Goal: Task Accomplishment & Management: Manage account settings

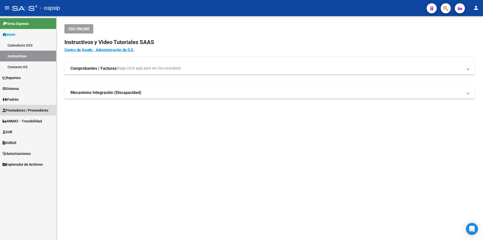
click at [18, 112] on span "Prestadores / Proveedores" at bounding box center [26, 110] width 46 height 6
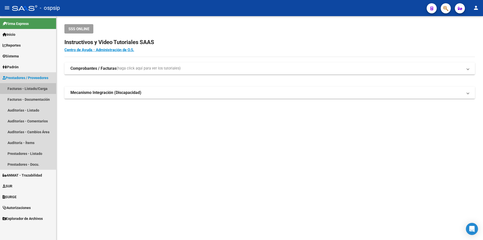
click at [32, 85] on link "Facturas - Listado/Carga" at bounding box center [28, 88] width 56 height 11
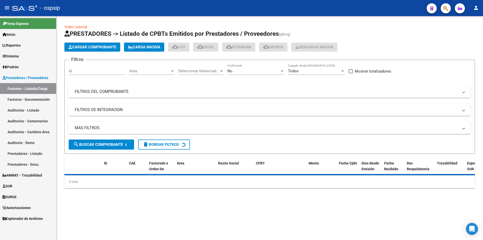
click at [236, 71] on div "No" at bounding box center [254, 71] width 52 height 5
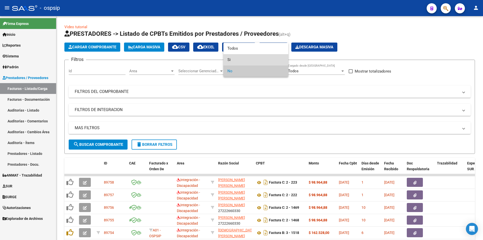
click at [235, 56] on span "Si" at bounding box center [256, 59] width 57 height 11
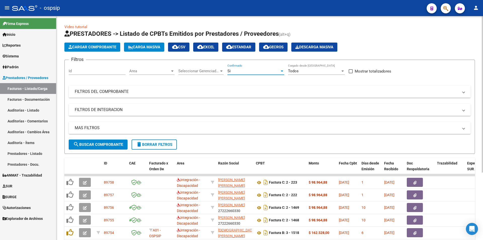
click at [92, 91] on mat-panel-title "FILTROS DEL COMPROBANTE" at bounding box center [267, 92] width 384 height 6
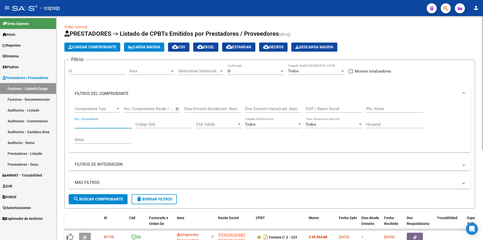
click at [105, 124] on input "Nro. Comprobante" at bounding box center [103, 124] width 57 height 5
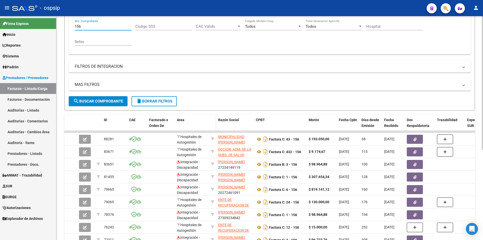
scroll to position [101, 0]
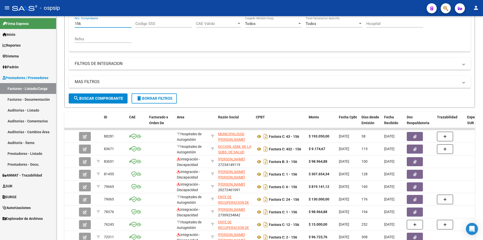
type input "156"
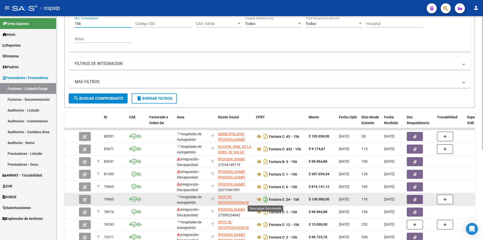
click at [266, 198] on icon "Descargar documento" at bounding box center [266, 199] width 7 height 8
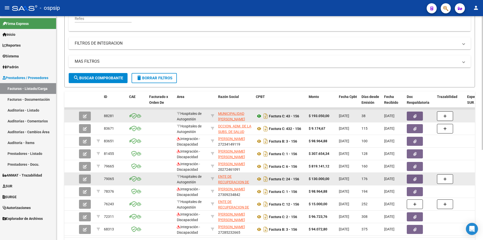
scroll to position [151, 0]
